Goal: Task Accomplishment & Management: Complete application form

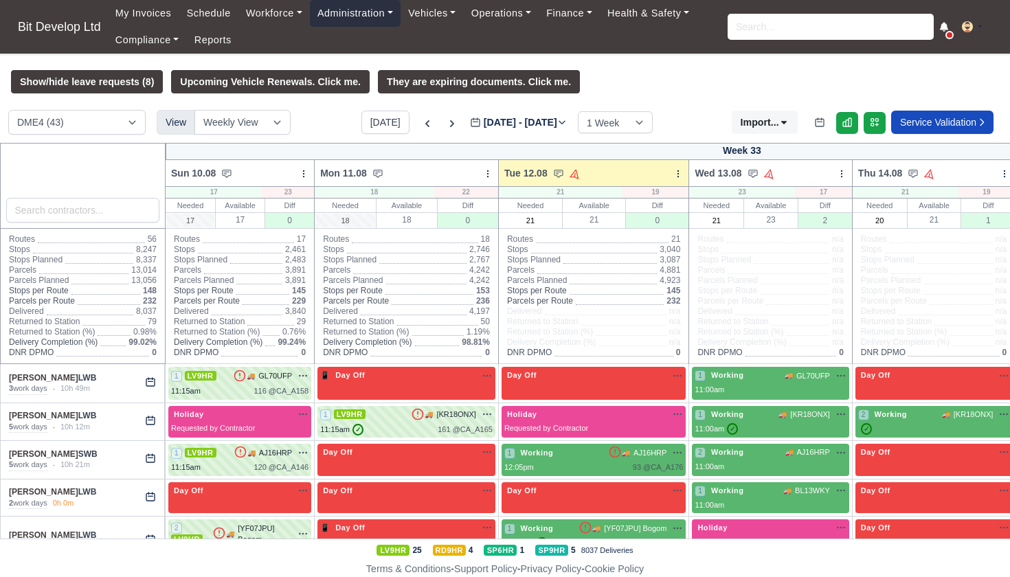
click at [355, 12] on link "Administration" at bounding box center [355, 13] width 91 height 27
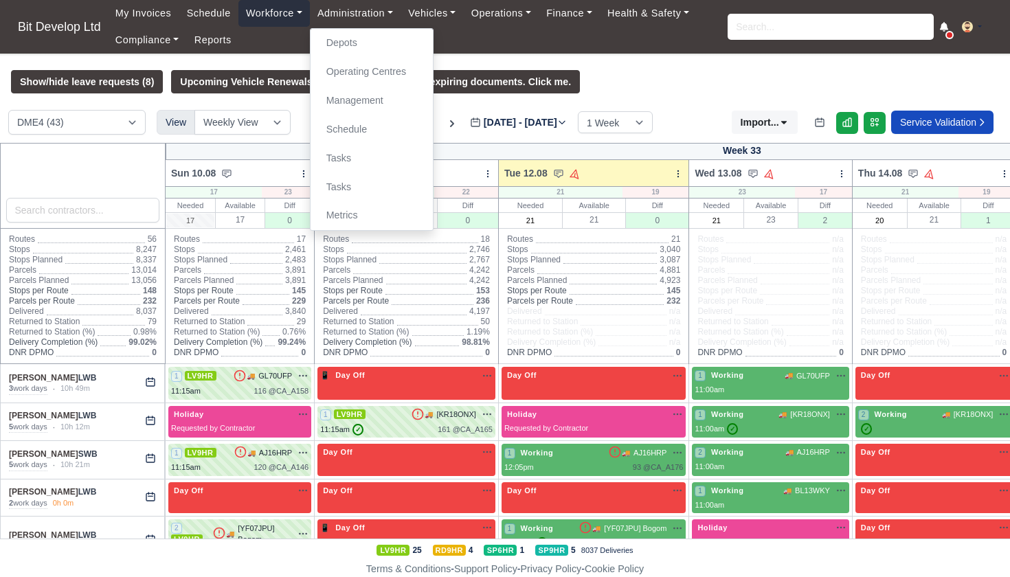
click at [280, 12] on link "Workforce" at bounding box center [273, 13] width 71 height 27
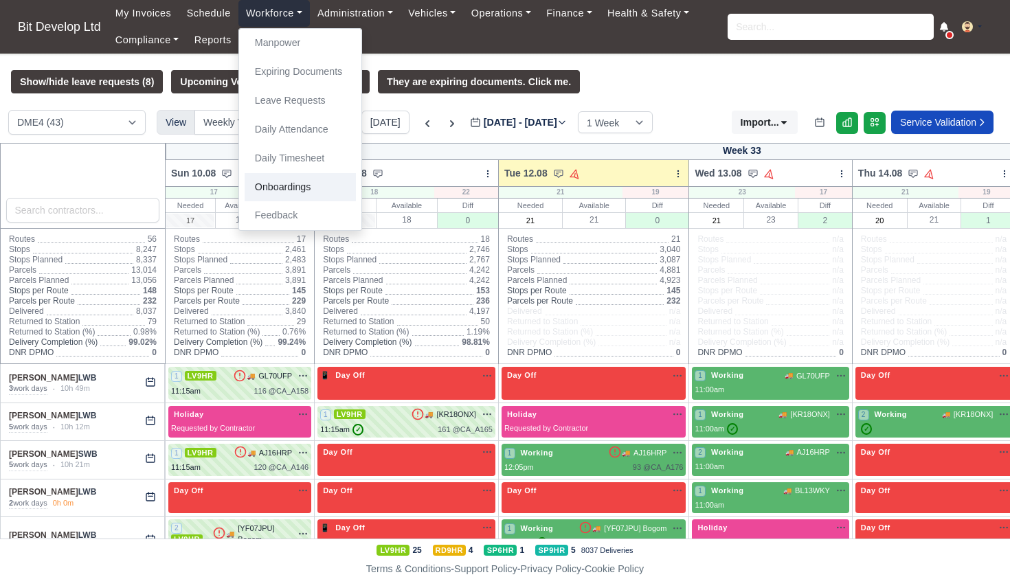
click at [291, 182] on link "Onboardings" at bounding box center [300, 187] width 111 height 29
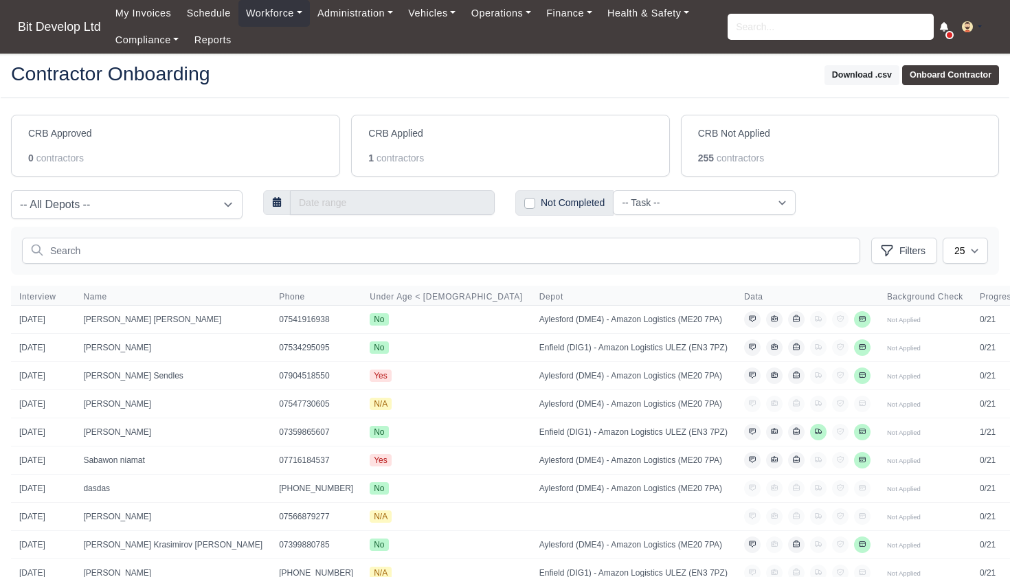
click at [940, 76] on button "Onboard Contractor" at bounding box center [950, 75] width 97 height 20
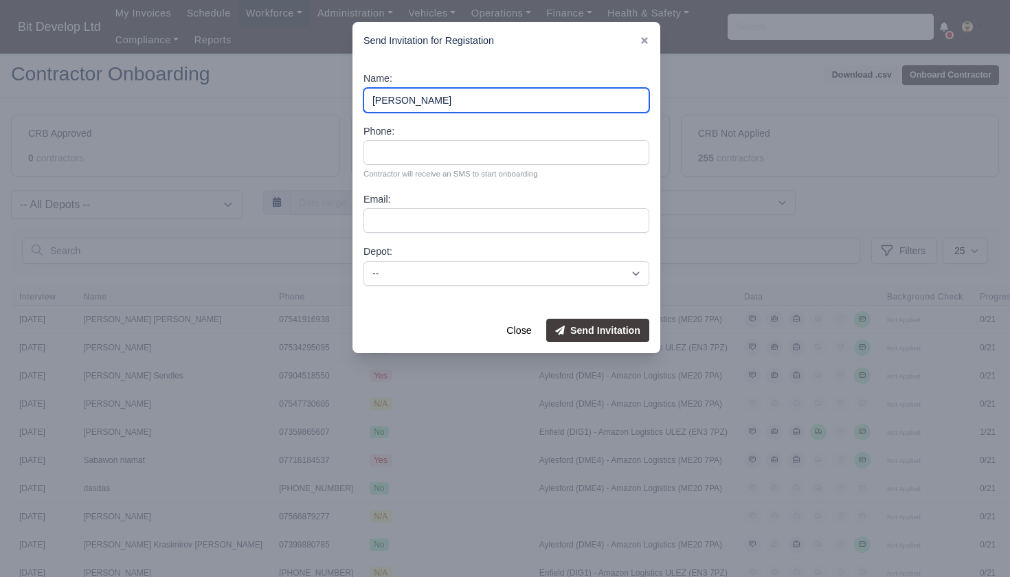
type input "[PERSON_NAME]"
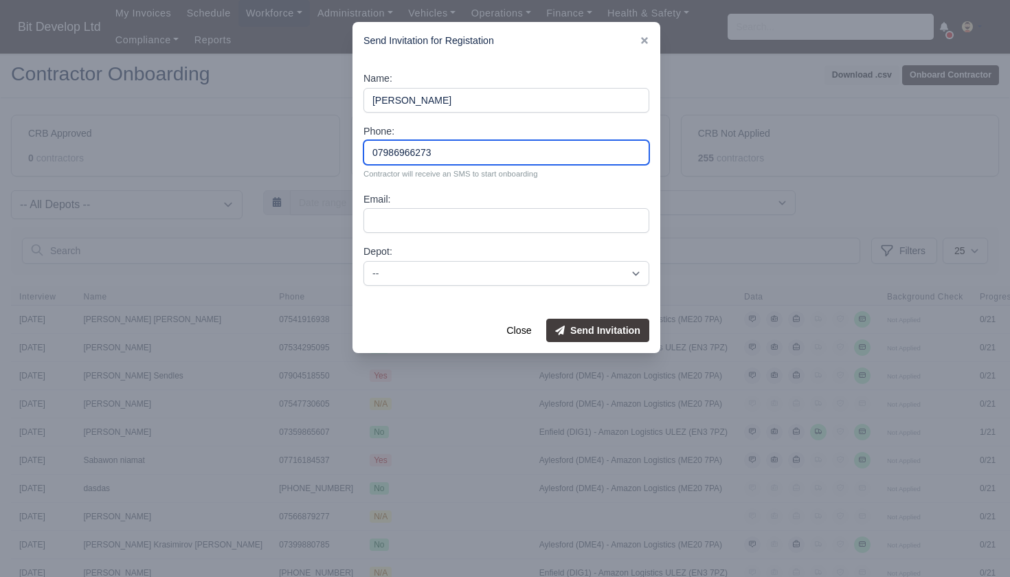
type input "07986966273"
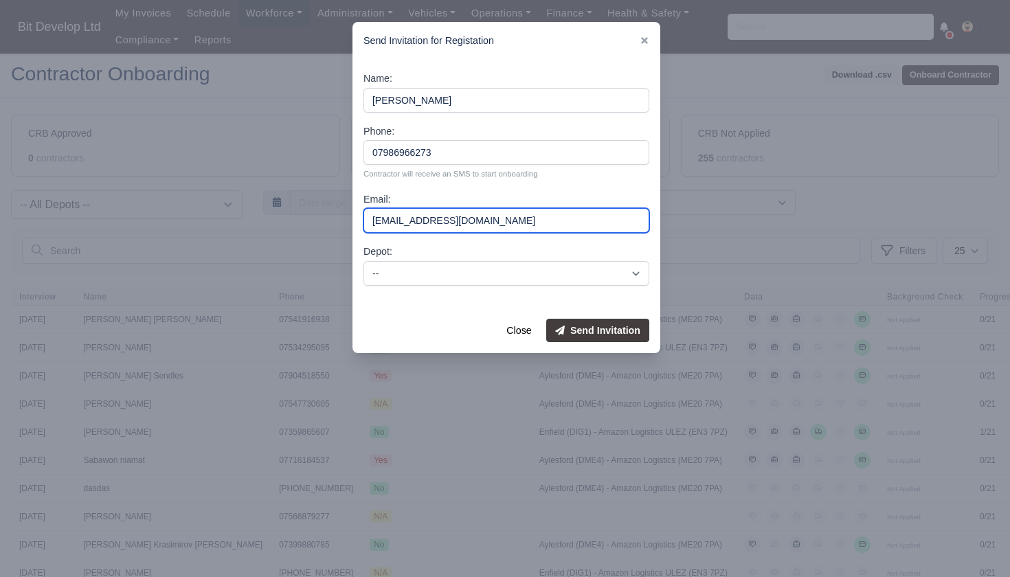
type input "[EMAIL_ADDRESS][DOMAIN_NAME]"
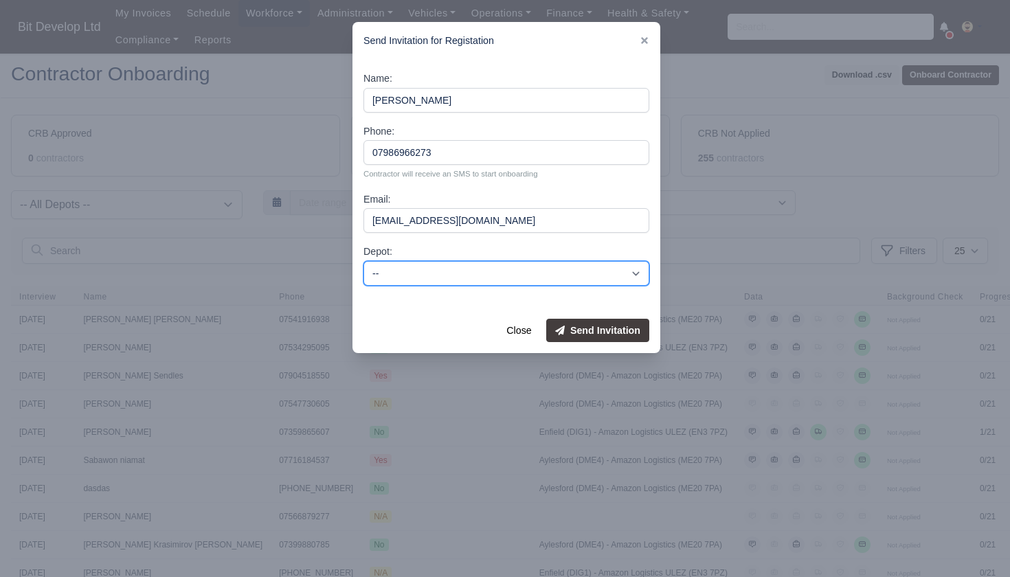
select select "2"
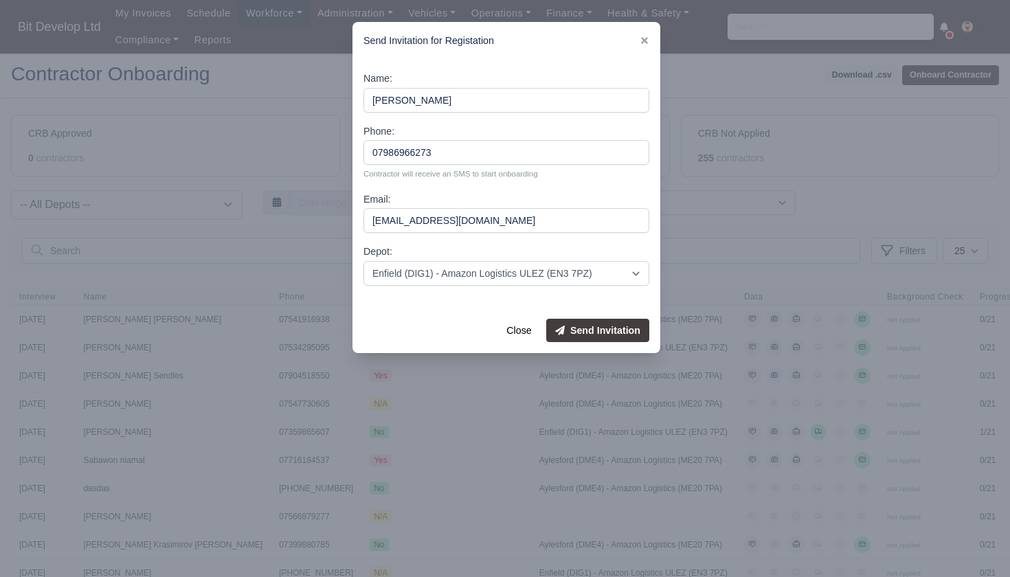
click at [445, 244] on div "Depot: -- Aylesford (DME4) - Amazon Logistics (ME20 7PA) Enfield (DIG1) - Amazo…" at bounding box center [506, 265] width 286 height 42
click at [612, 322] on button "Send Invitation" at bounding box center [597, 330] width 103 height 23
click at [510, 337] on button "Close" at bounding box center [518, 330] width 43 height 23
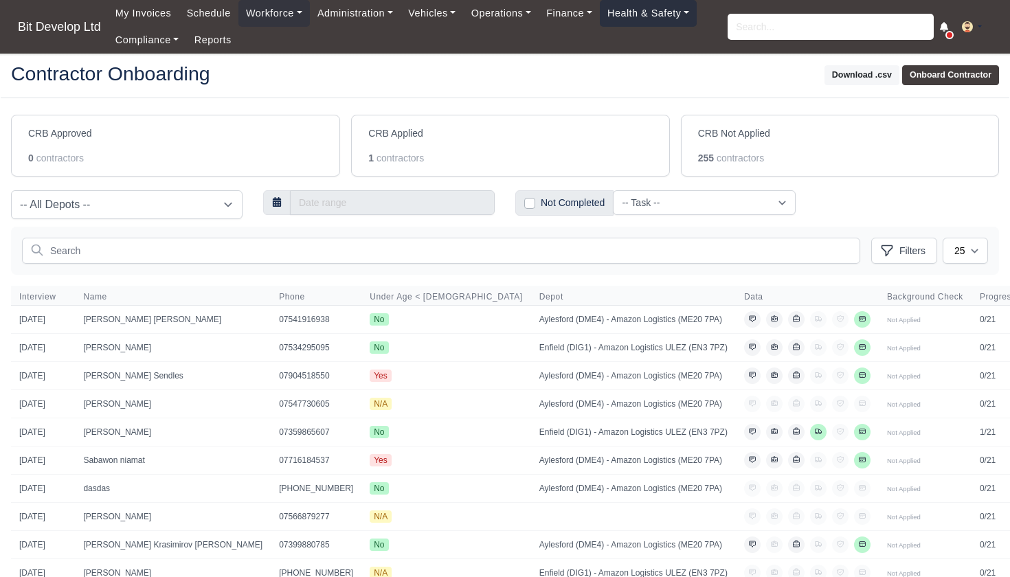
click at [651, 14] on link "Health & Safety" at bounding box center [649, 13] width 98 height 27
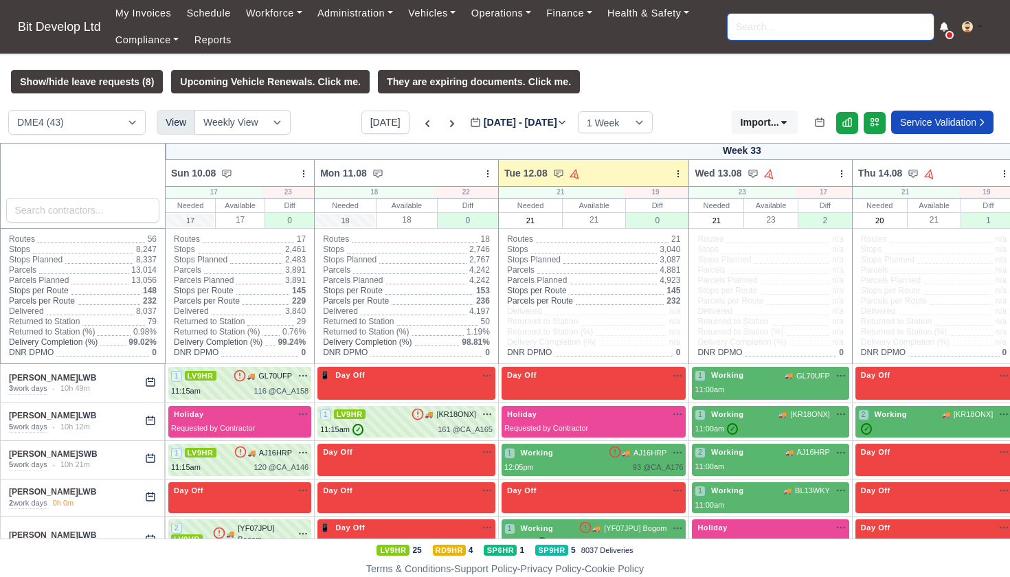
click at [814, 27] on input "search" at bounding box center [831, 27] width 206 height 26
type input "naya"
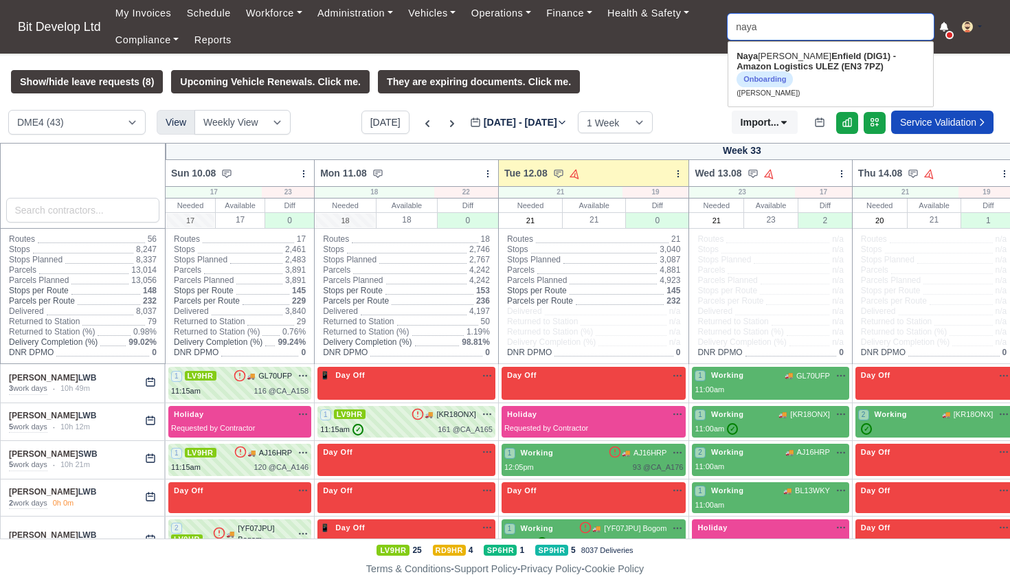
type input "nayara Silvestre"
click at [840, 54] on strong "Enfield (DIG1) - Amazon Logistics ULEZ (EN3 7PZ)" at bounding box center [816, 61] width 159 height 21
type input "[PERSON_NAME]"
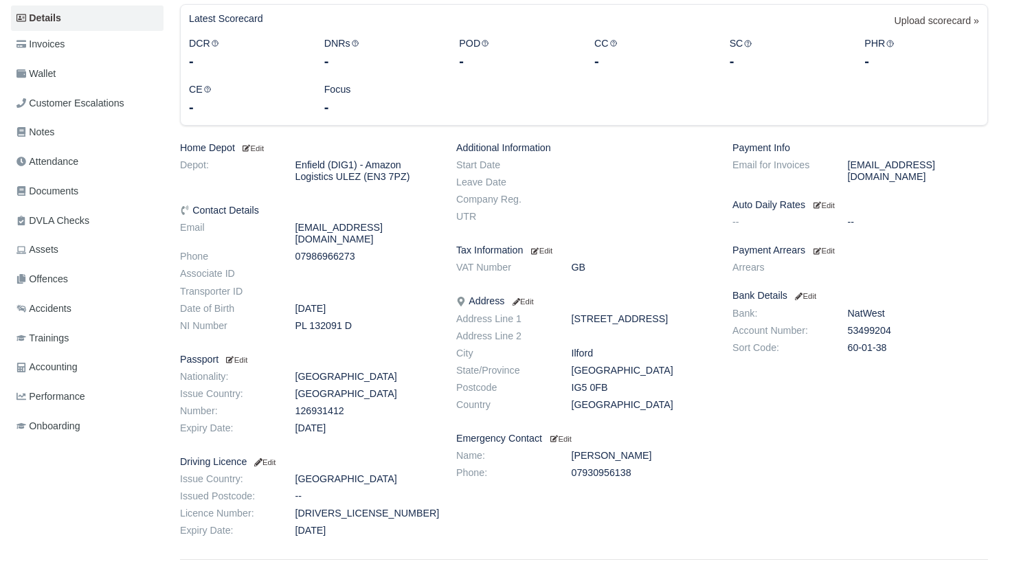
scroll to position [219, 0]
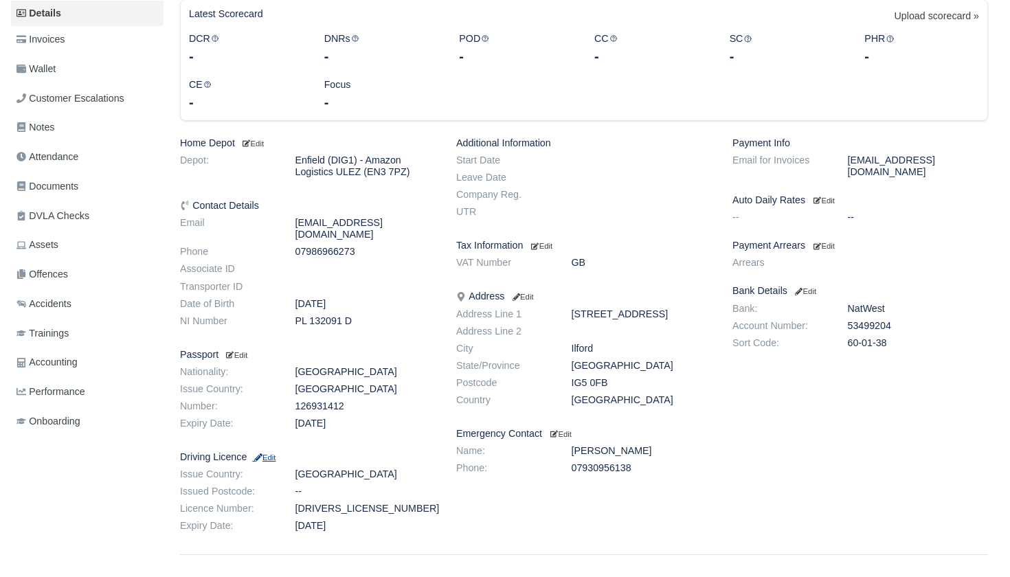
click at [276, 453] on small "Edit" at bounding box center [263, 457] width 23 height 8
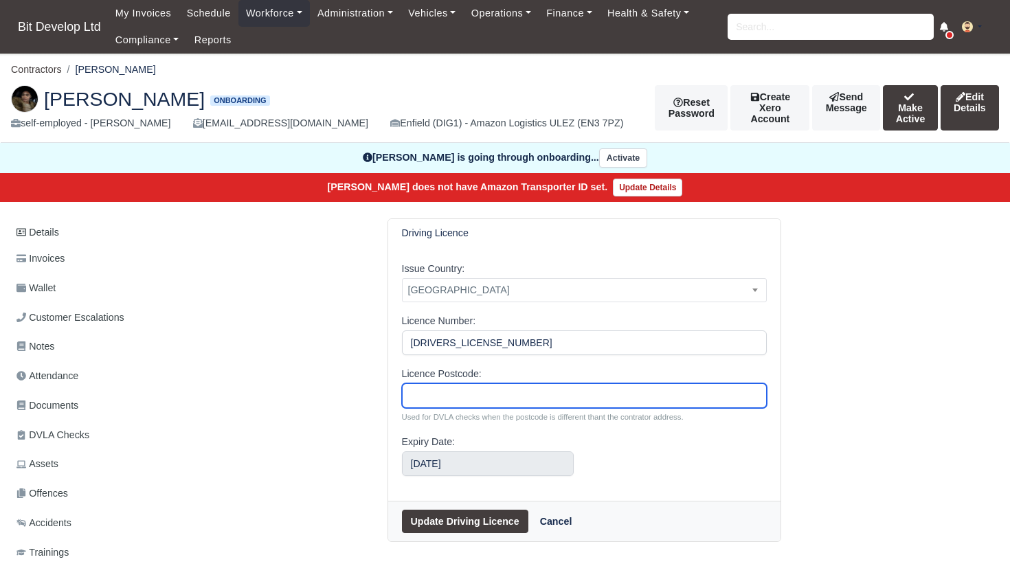
click at [454, 394] on input "Licence Postcode:" at bounding box center [584, 395] width 365 height 25
type input "IG50FB"
click at [449, 517] on button "Update Driving Licence" at bounding box center [465, 521] width 126 height 23
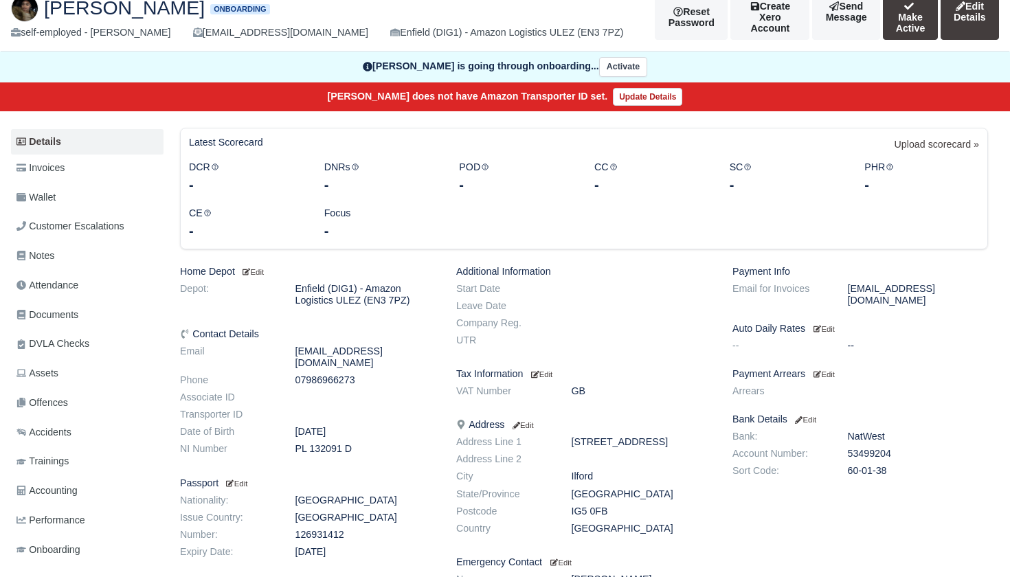
scroll to position [125, 0]
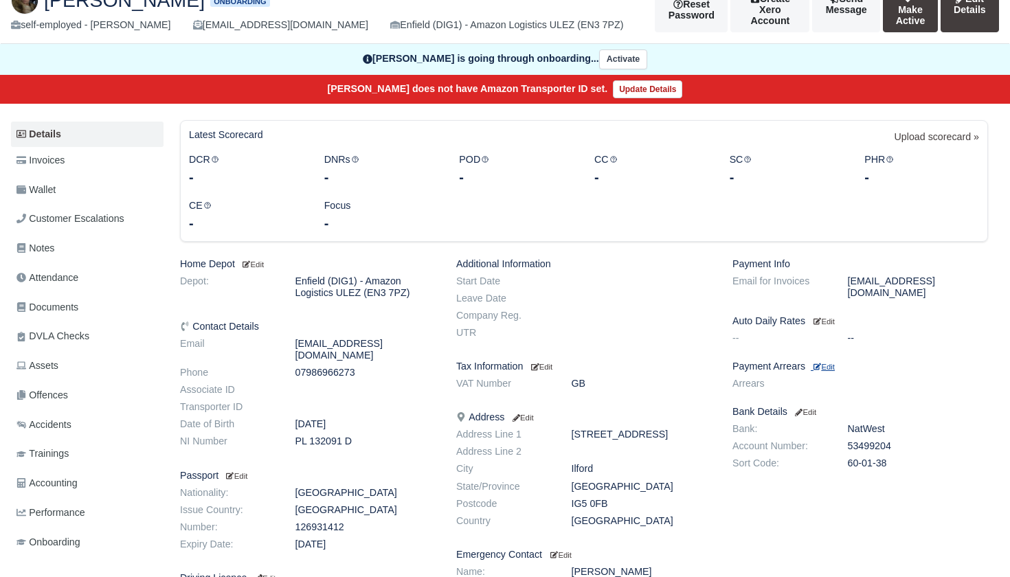
click at [831, 363] on small "Edit" at bounding box center [824, 367] width 21 height 8
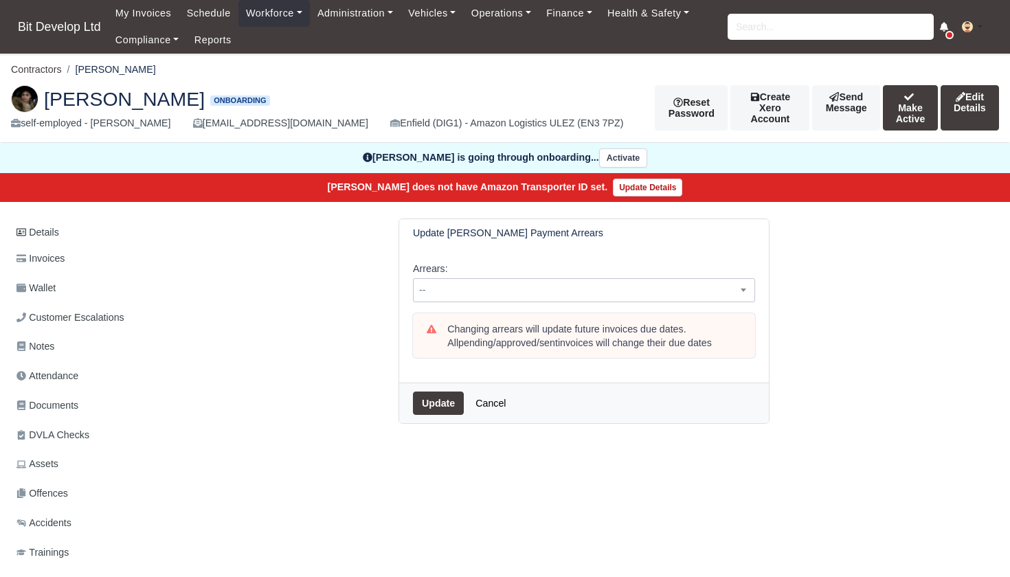
click at [470, 287] on span "--" at bounding box center [584, 290] width 341 height 17
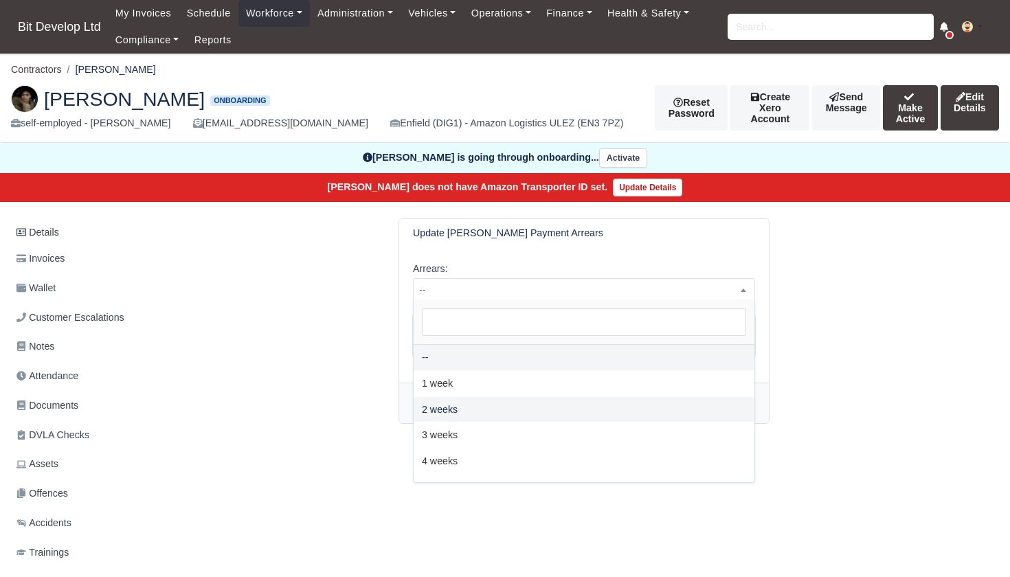
select select "2W"
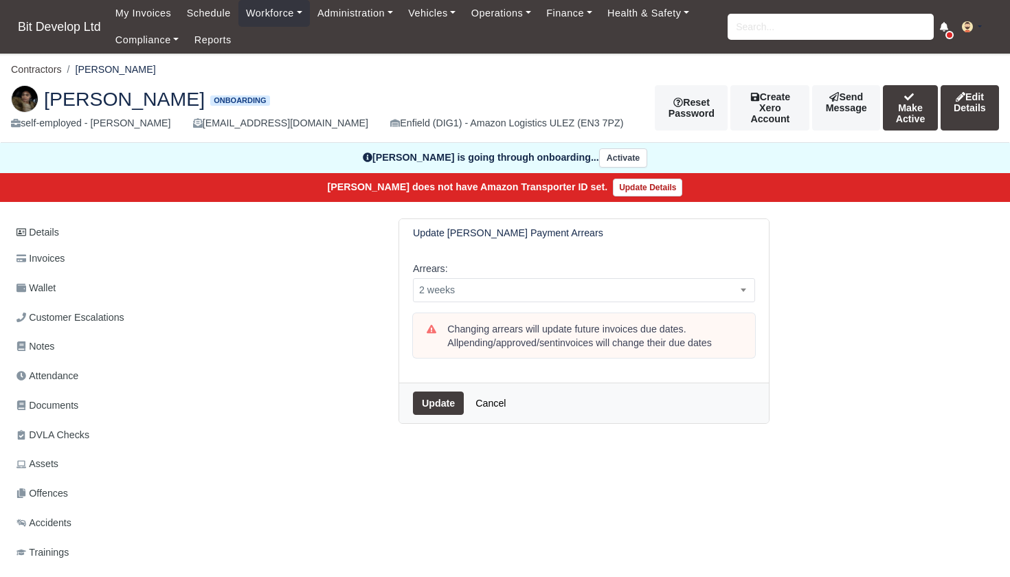
click at [434, 397] on button "Update" at bounding box center [438, 403] width 51 height 23
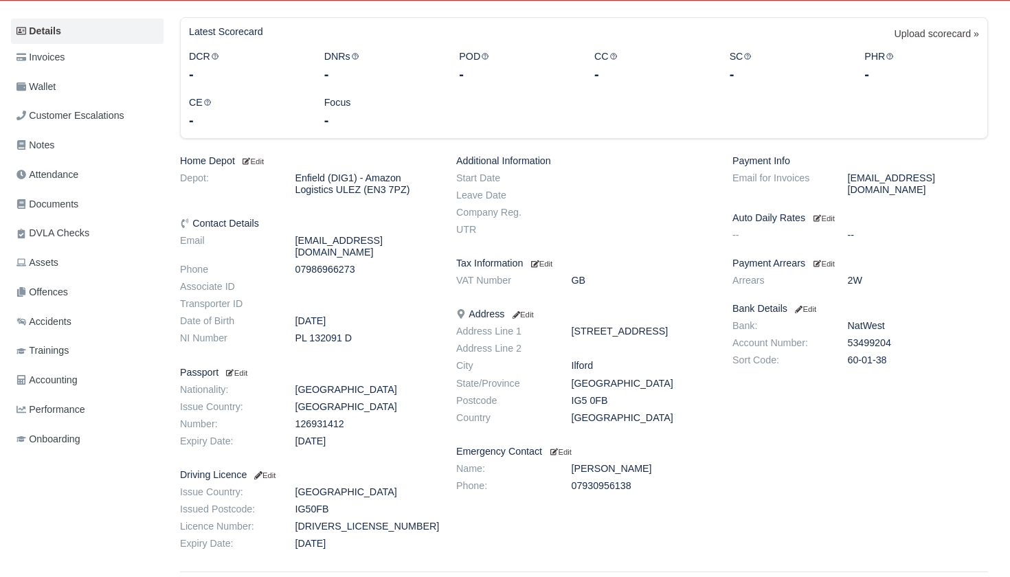
scroll to position [225, 0]
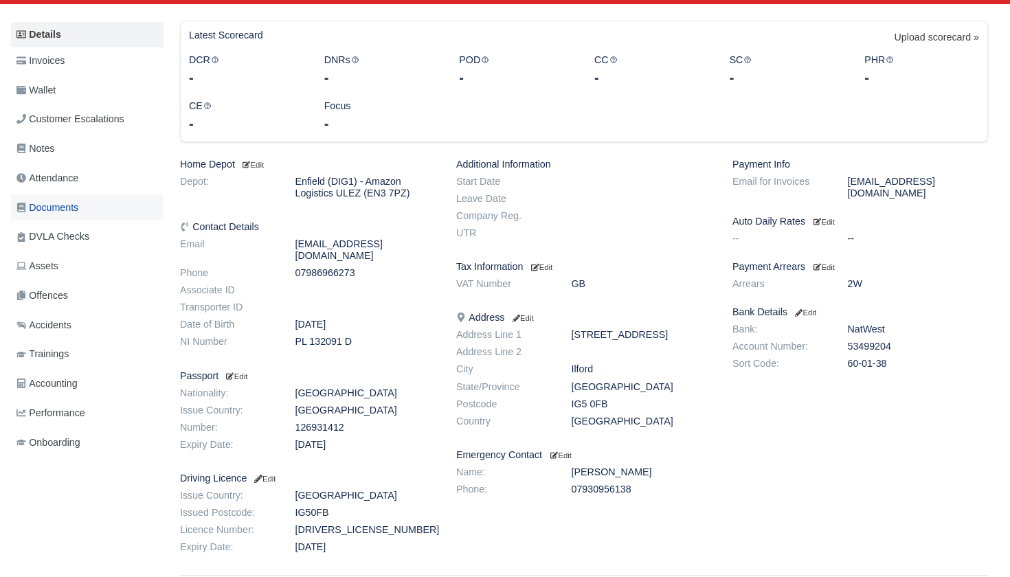
click at [57, 194] on link "Documents" at bounding box center [87, 207] width 153 height 27
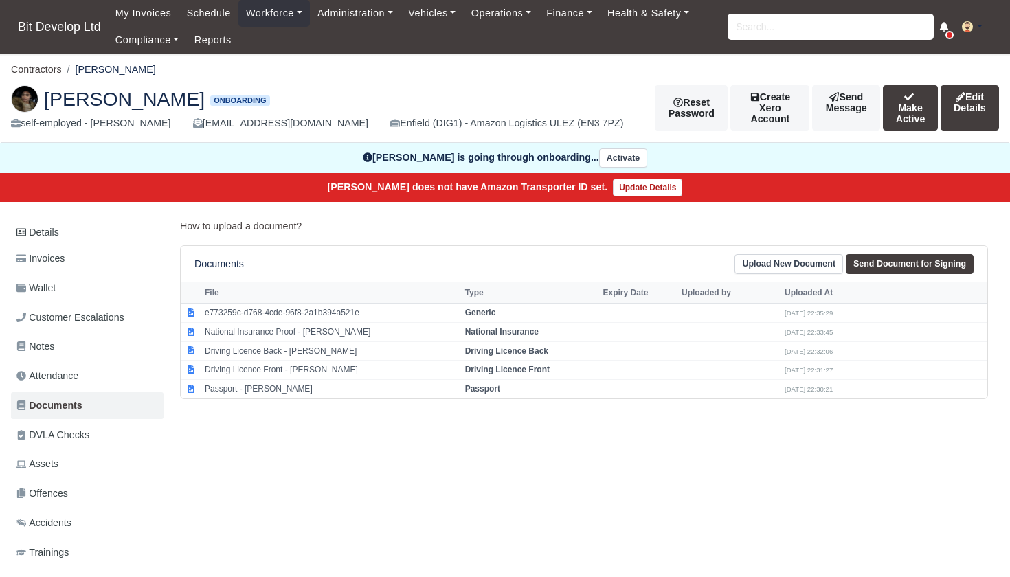
click at [620, 157] on button "Activate" at bounding box center [623, 158] width 48 height 20
